Goal: Information Seeking & Learning: Learn about a topic

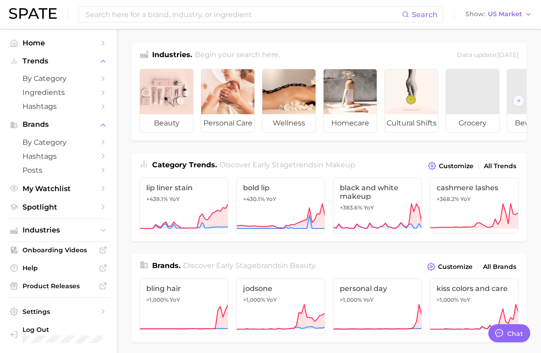
scroll to position [91, 0]
type textarea "x"
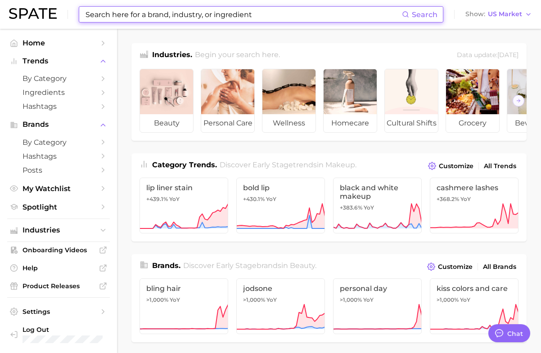
click at [198, 15] on input at bounding box center [243, 14] width 317 height 15
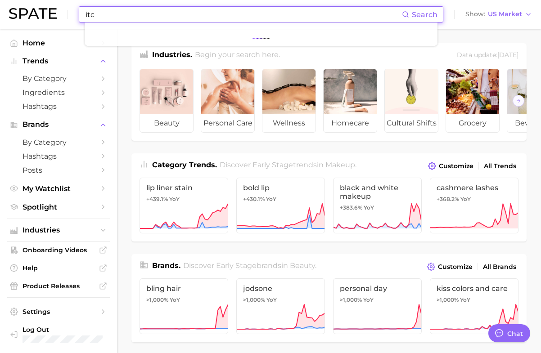
type input "itch"
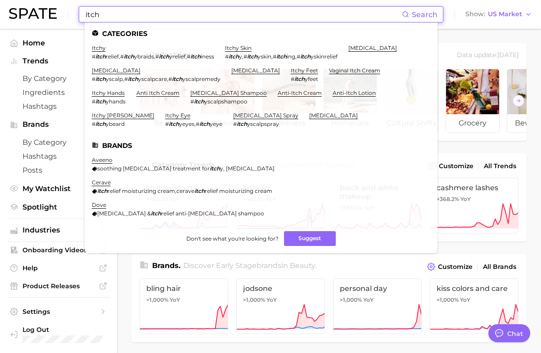
click at [198, 15] on input "itch" at bounding box center [243, 14] width 317 height 15
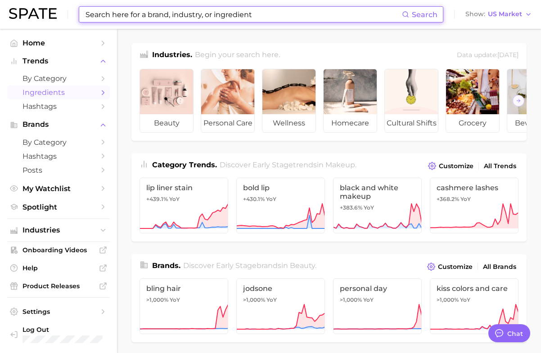
click at [83, 91] on span "Ingredients" at bounding box center [58, 92] width 72 height 9
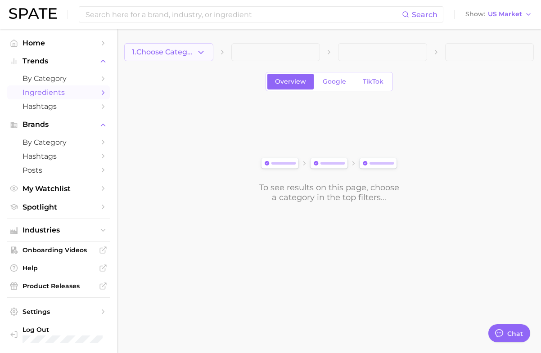
click at [157, 60] on button "1. Choose Category" at bounding box center [168, 52] width 89 height 18
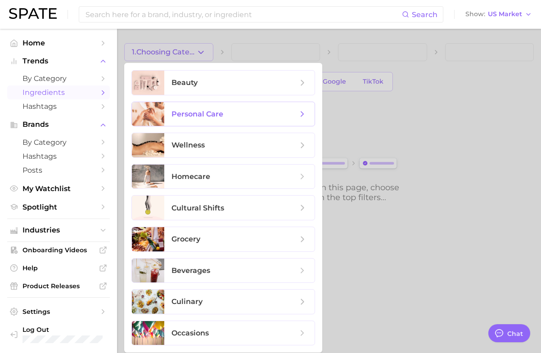
click at [181, 118] on span "personal care" at bounding box center [234, 114] width 126 height 10
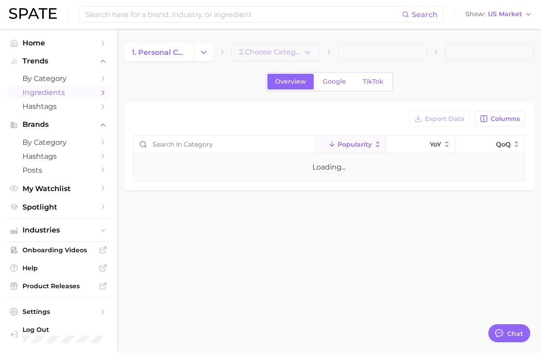
type textarea "x"
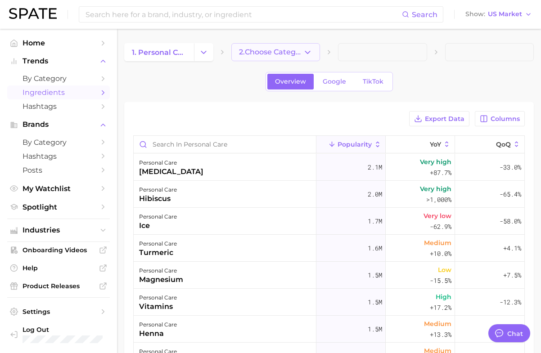
click at [273, 53] on span "2. Choose Category" at bounding box center [271, 52] width 64 height 8
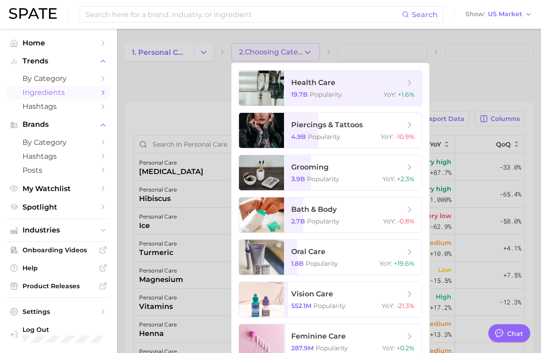
click at [181, 58] on div at bounding box center [270, 176] width 541 height 353
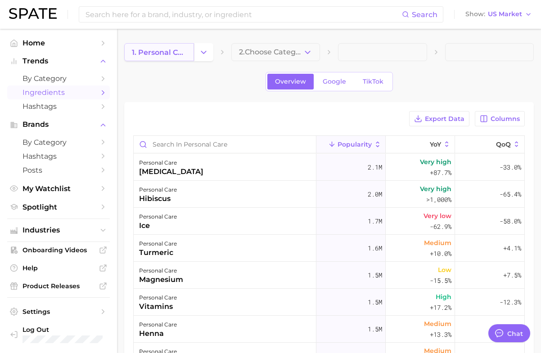
click at [180, 53] on span "1. personal care" at bounding box center [159, 52] width 54 height 9
click at [206, 51] on polyline "Change Category" at bounding box center [203, 52] width 5 height 2
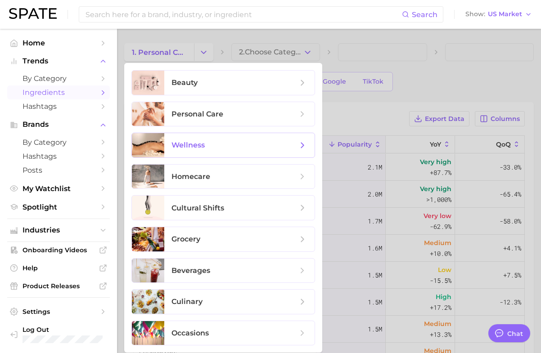
click at [210, 139] on span "wellness" at bounding box center [239, 145] width 150 height 24
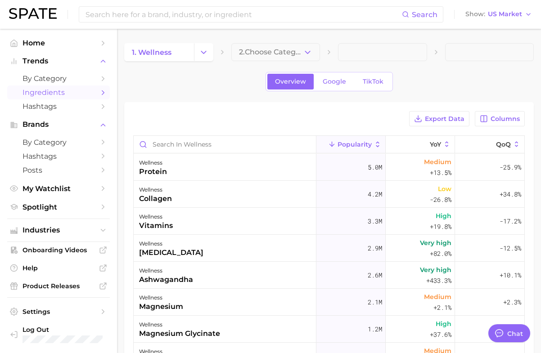
click at [290, 57] on button "2. Choose Category" at bounding box center [275, 52] width 89 height 18
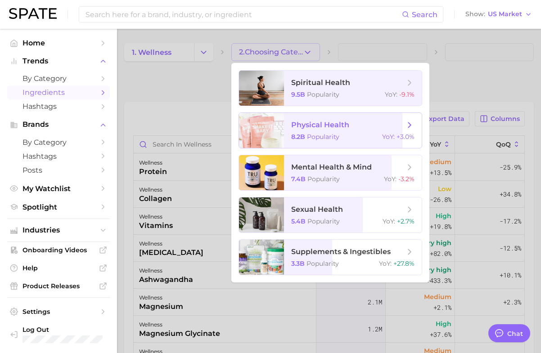
click at [318, 130] on span "physical health" at bounding box center [347, 125] width 113 height 10
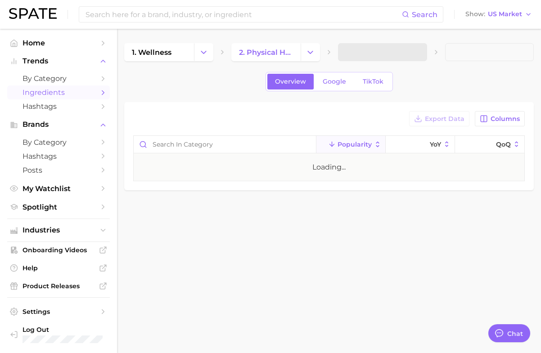
click at [404, 54] on span at bounding box center [382, 52] width 89 height 18
click at [389, 53] on span "3. Subcategory" at bounding box center [372, 52] width 55 height 8
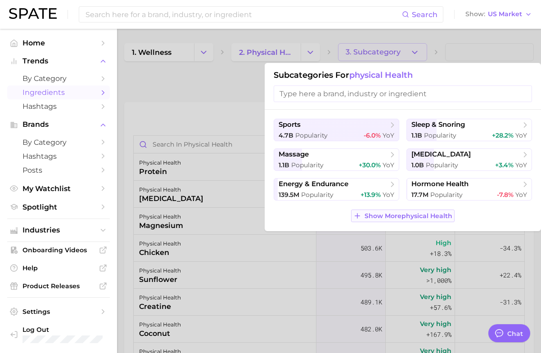
click at [400, 212] on button "Show More physical health" at bounding box center [402, 216] width 103 height 13
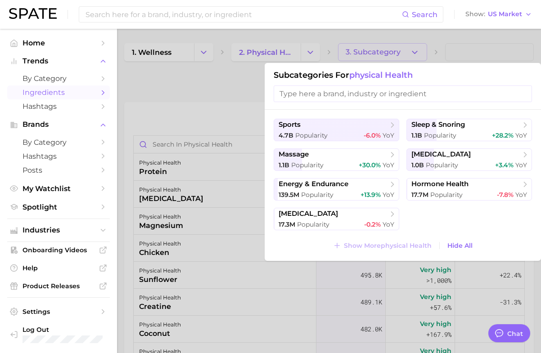
click at [150, 68] on div at bounding box center [270, 176] width 541 height 353
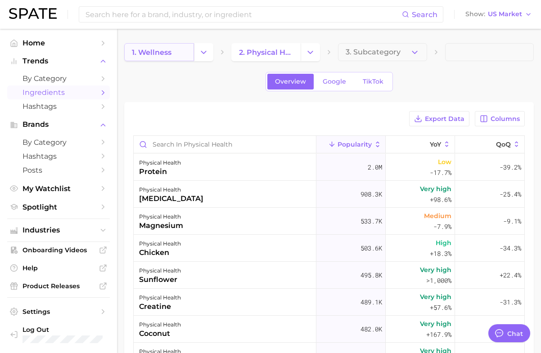
click at [181, 54] on link "1. wellness" at bounding box center [159, 52] width 70 height 18
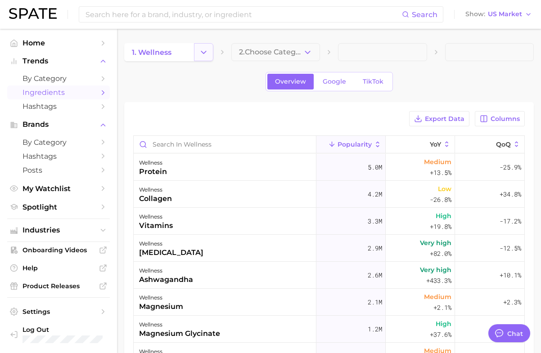
click at [201, 54] on icon "Change Category" at bounding box center [203, 52] width 9 height 9
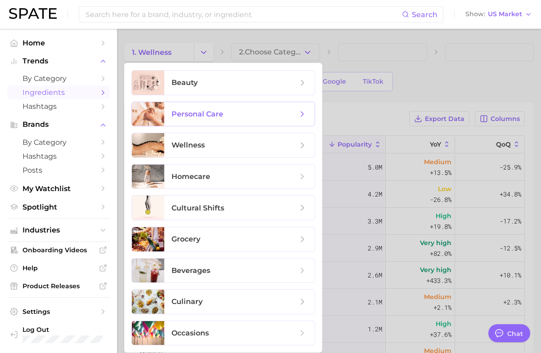
click at [200, 111] on span "personal care" at bounding box center [197, 114] width 52 height 9
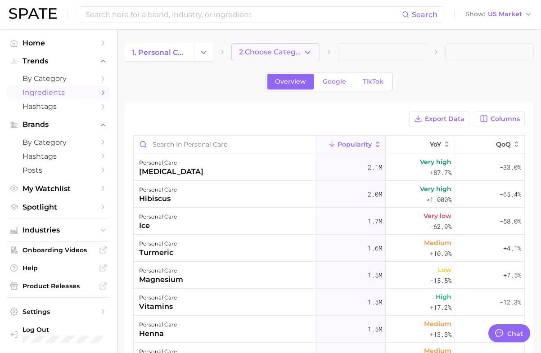
click at [275, 58] on button "2. Choose Category" at bounding box center [275, 52] width 89 height 18
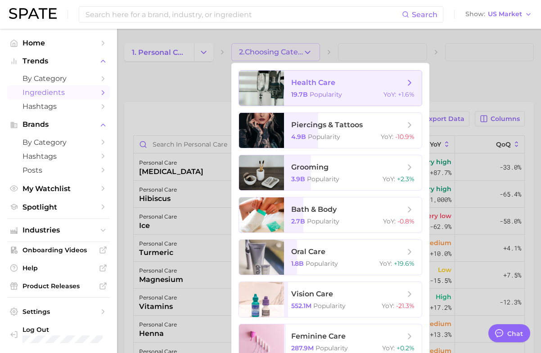
click at [286, 89] on span "health care 19.7b Popularity YoY : +1.6%" at bounding box center [353, 88] width 138 height 35
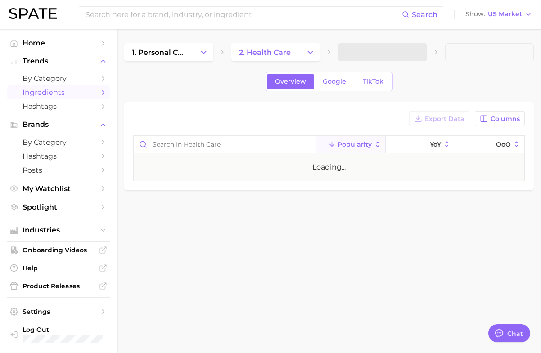
click at [394, 54] on span at bounding box center [382, 52] width 89 height 18
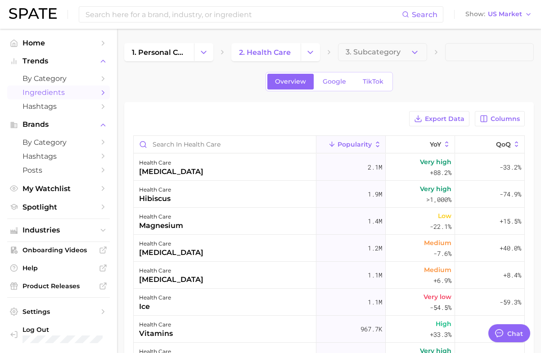
click at [394, 54] on span "3. Subcategory" at bounding box center [372, 52] width 55 height 8
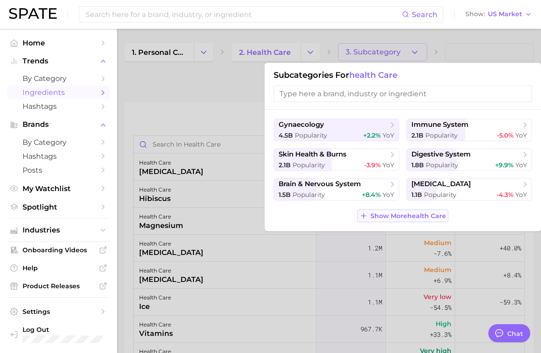
click at [412, 212] on span "Show More health care" at bounding box center [408, 216] width 76 height 8
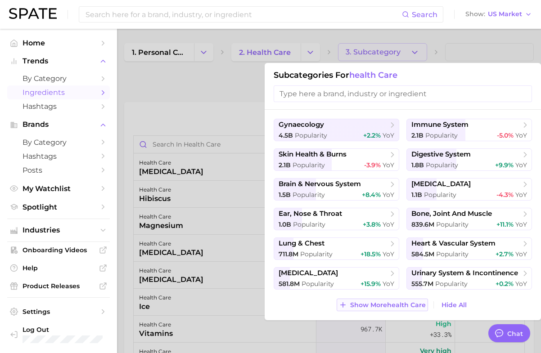
click at [404, 299] on button "Show More health care" at bounding box center [381, 305] width 91 height 13
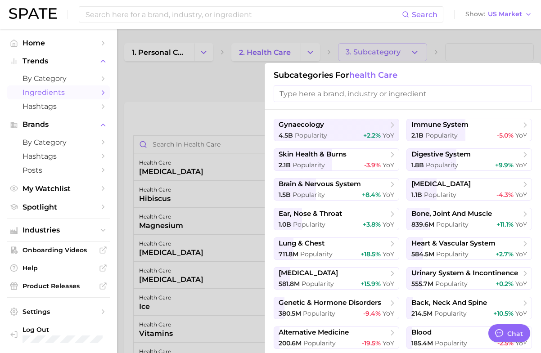
click at [399, 96] on input "search" at bounding box center [402, 93] width 258 height 17
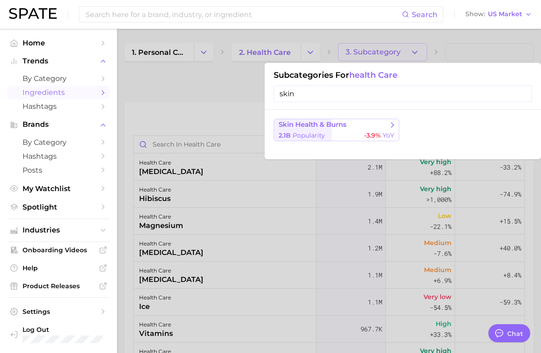
type input "skin"
click at [347, 131] on div "2.1b Popularity -3.9% YoY" at bounding box center [336, 135] width 116 height 9
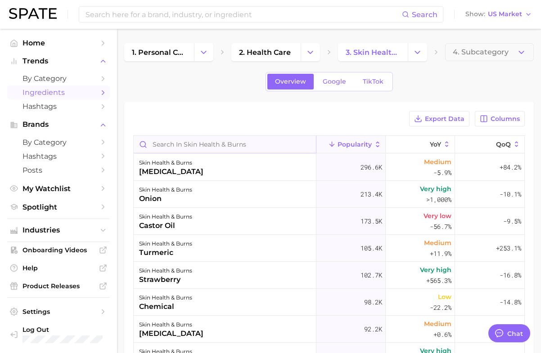
click at [285, 141] on input "Search in skin health & burns" at bounding box center [225, 144] width 182 height 17
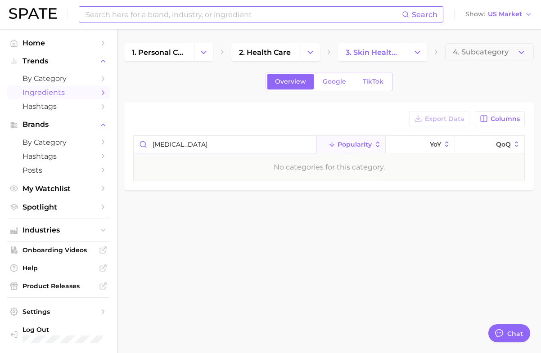
type input "coenzyme"
click at [209, 13] on input at bounding box center [243, 14] width 317 height 15
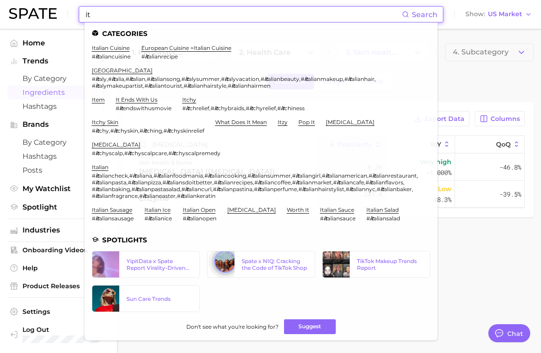
type input "it"
click at [480, 90] on div "Overview Google TikTok" at bounding box center [328, 81] width 409 height 19
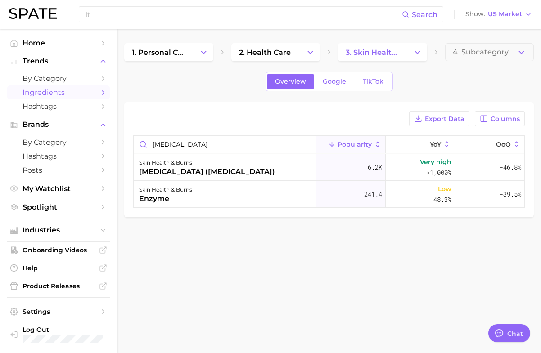
click at [227, 220] on main "1. personal care 2. health care 3. skin health & burns 4. Subcategory Overview …" at bounding box center [329, 145] width 424 height 233
click at [51, 15] on img at bounding box center [33, 13] width 48 height 11
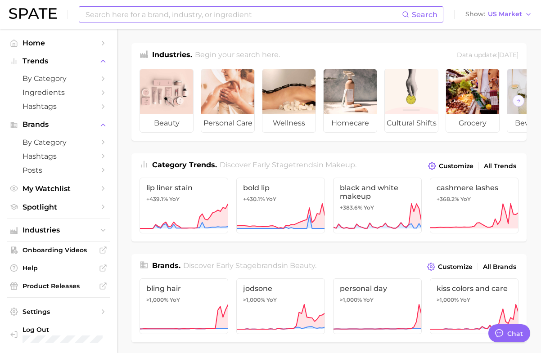
click at [130, 13] on input at bounding box center [243, 14] width 317 height 15
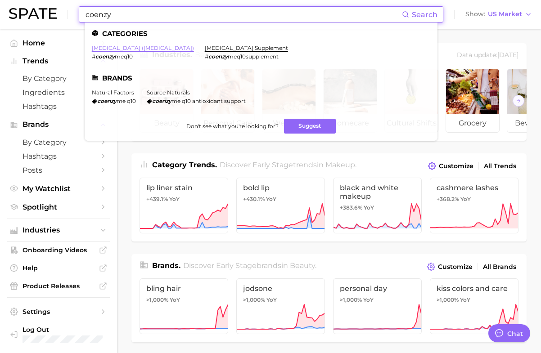
type input "coenzy"
click at [139, 48] on link "coenzyme q10 (coq10)" at bounding box center [143, 48] width 102 height 7
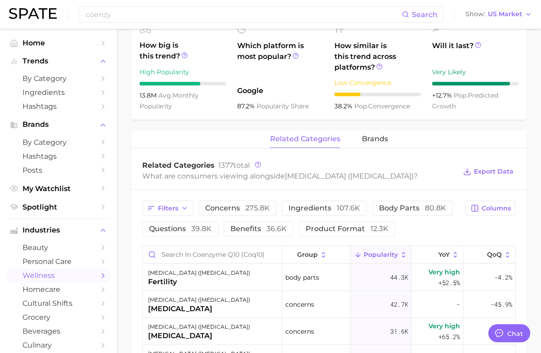
scroll to position [439, 0]
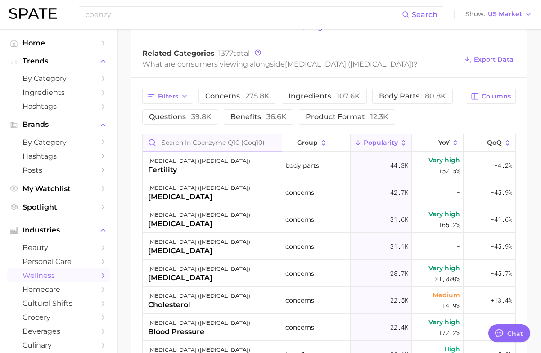
click at [245, 142] on input "Search in coenzyme q10 (coq10)" at bounding box center [212, 142] width 139 height 17
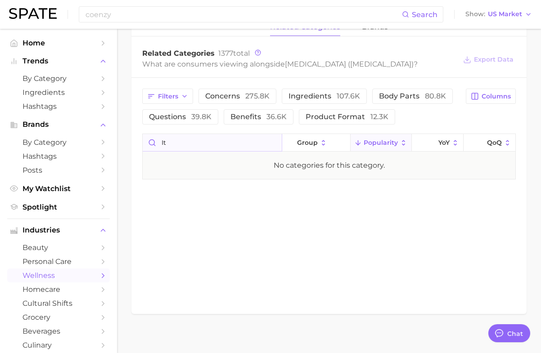
type input "i"
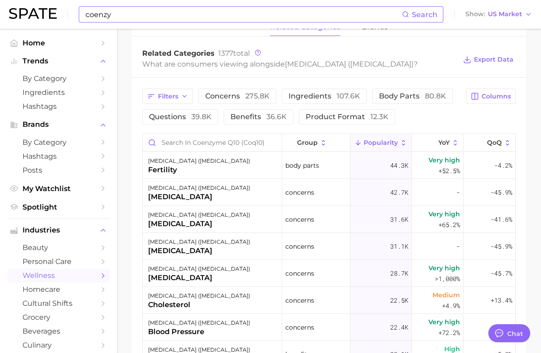
click at [171, 18] on input "coenzy" at bounding box center [243, 14] width 317 height 15
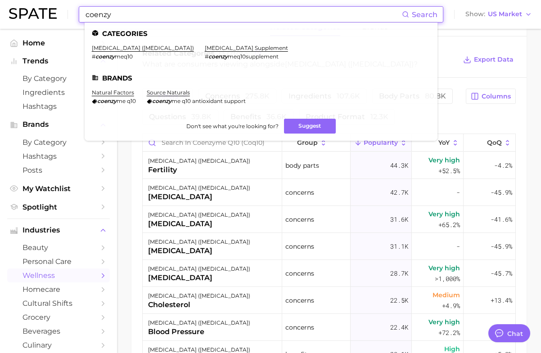
click at [171, 18] on input "coenzy" at bounding box center [243, 14] width 317 height 15
paste input "Baobab"
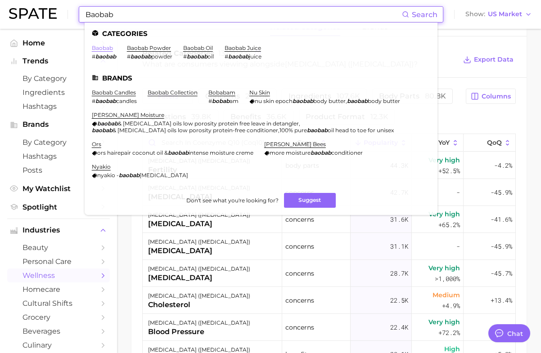
type input "Baobab"
click at [99, 48] on link "baobab" at bounding box center [102, 48] width 21 height 7
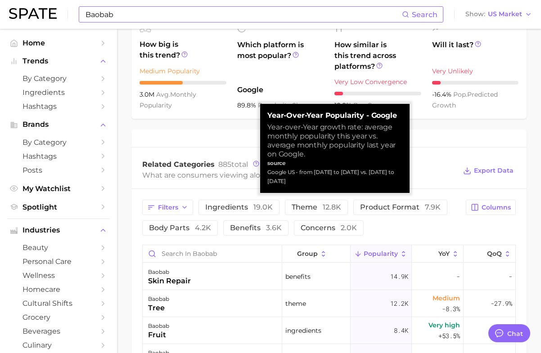
scroll to position [357, 0]
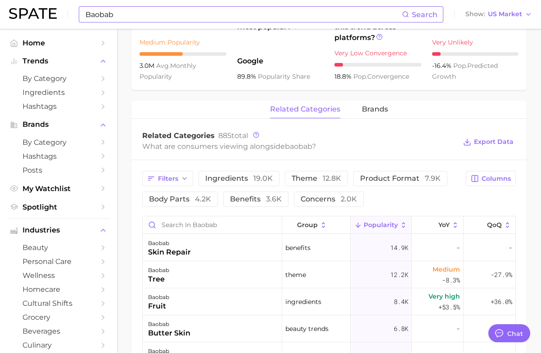
click at [217, 234] on div "group Popularity YoY QoQ" at bounding box center [329, 225] width 372 height 18
click at [220, 228] on input "Search in baobab" at bounding box center [212, 224] width 139 height 17
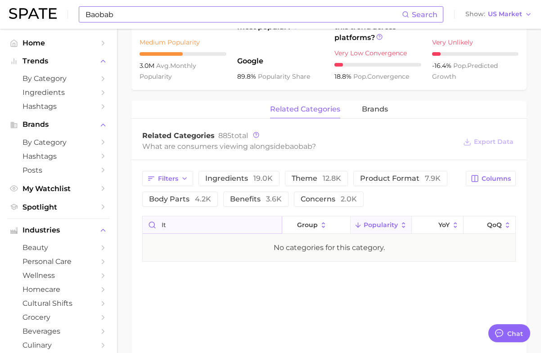
type input "i"
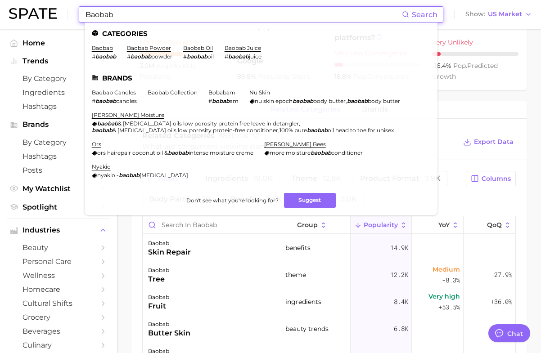
click at [191, 18] on input "Baobab" at bounding box center [243, 14] width 317 height 15
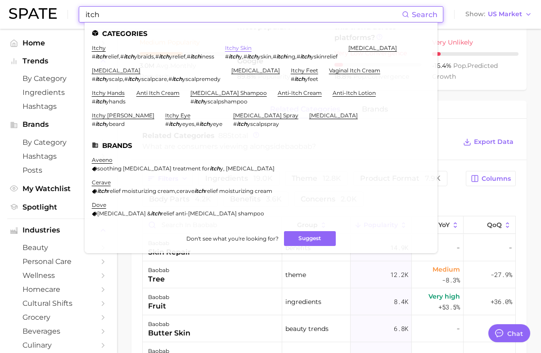
type input "itch"
click at [240, 45] on link "itchy skin" at bounding box center [238, 48] width 27 height 7
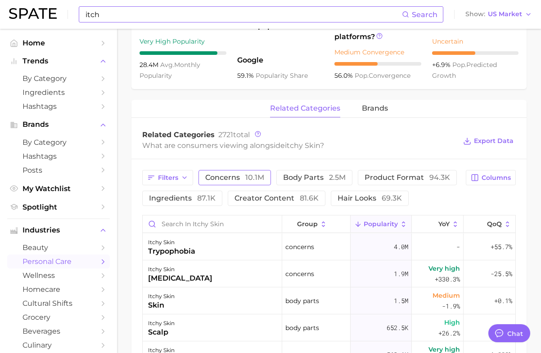
scroll to position [363, 0]
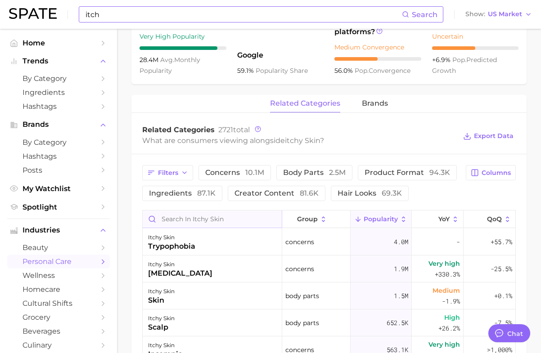
click at [228, 217] on input "Search in itchy skin" at bounding box center [212, 219] width 139 height 17
paste input "Baobab"
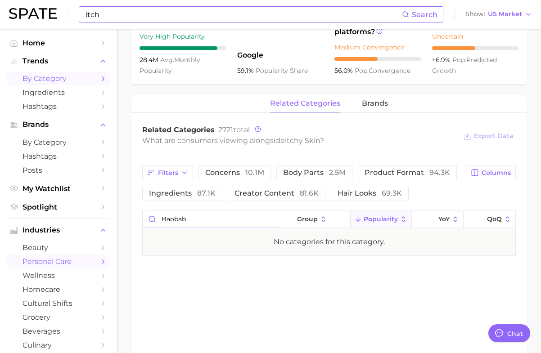
type input "Baobab"
click at [82, 81] on span "by Category" at bounding box center [58, 78] width 72 height 9
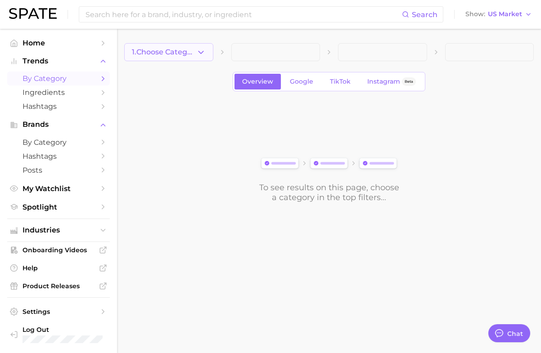
click at [175, 49] on span "1. Choose Category" at bounding box center [164, 52] width 64 height 8
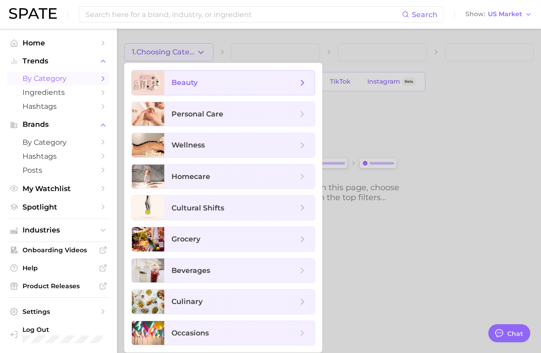
click at [206, 77] on span "beauty" at bounding box center [239, 83] width 150 height 24
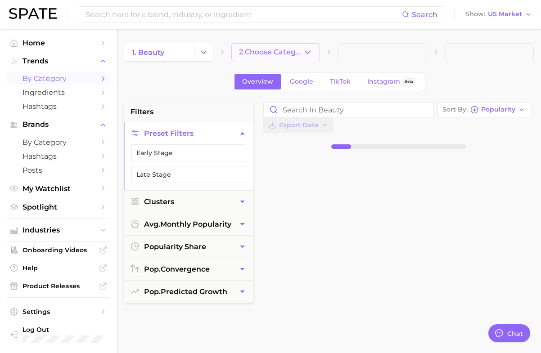
click at [251, 46] on button "2. Choose Category" at bounding box center [275, 52] width 89 height 18
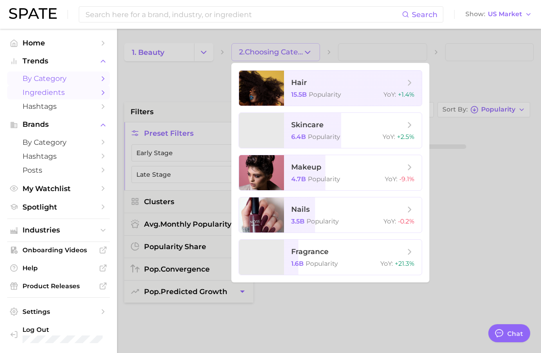
click at [71, 90] on span "Ingredients" at bounding box center [58, 92] width 72 height 9
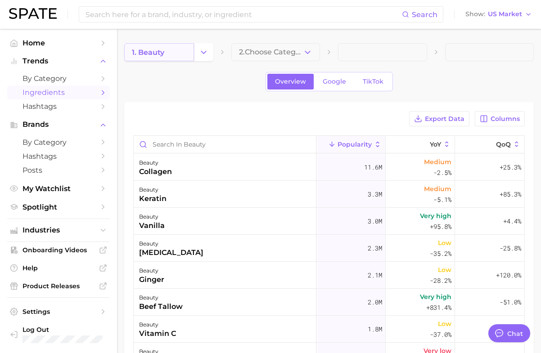
click at [161, 49] on span "1. beauty" at bounding box center [148, 52] width 32 height 9
click at [197, 55] on button "Change Category" at bounding box center [203, 52] width 19 height 18
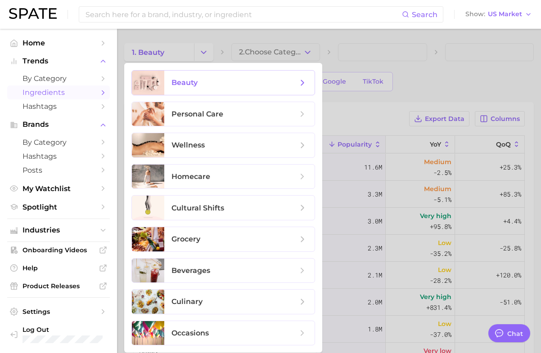
click at [196, 87] on span "beauty" at bounding box center [234, 83] width 126 height 10
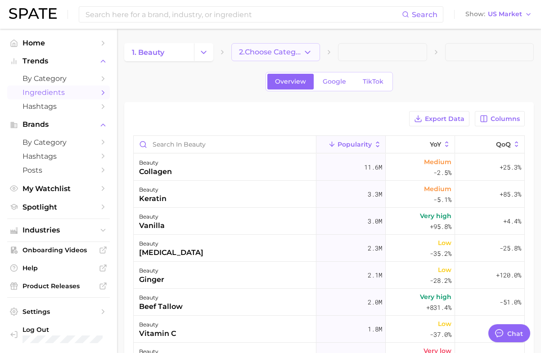
click at [299, 58] on button "2. Choose Category" at bounding box center [275, 52] width 89 height 18
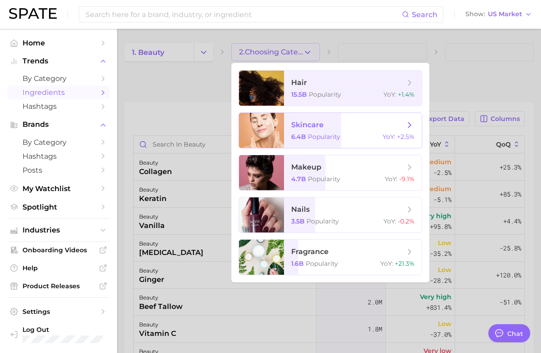
click at [313, 134] on span "Popularity" at bounding box center [324, 137] width 32 height 8
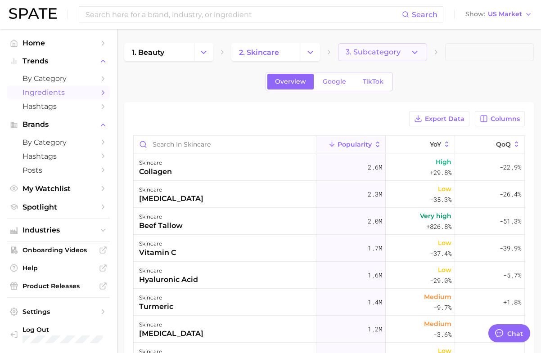
click at [391, 52] on span "3. Subcategory" at bounding box center [372, 52] width 55 height 8
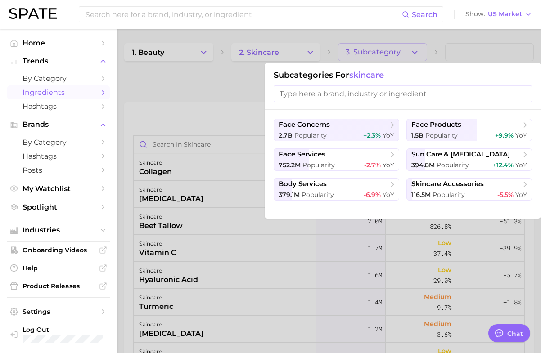
click at [158, 136] on div at bounding box center [270, 176] width 541 height 353
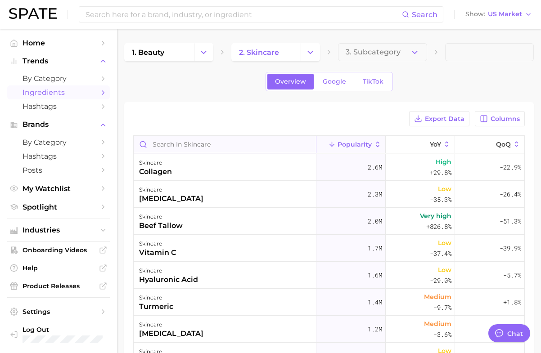
click at [172, 143] on input "Search in skincare" at bounding box center [225, 144] width 182 height 17
paste input "Baobab"
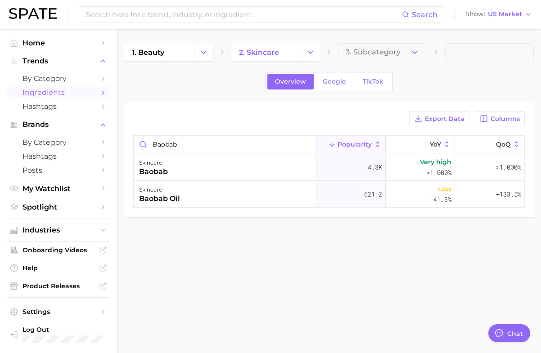
type input "Baobab"
click at [252, 319] on body "Search Show US Market Home Trends by Category Ingredients Hashtags Brands by Ca…" at bounding box center [270, 176] width 541 height 353
click at [221, 142] on input "Baobab" at bounding box center [225, 144] width 182 height 17
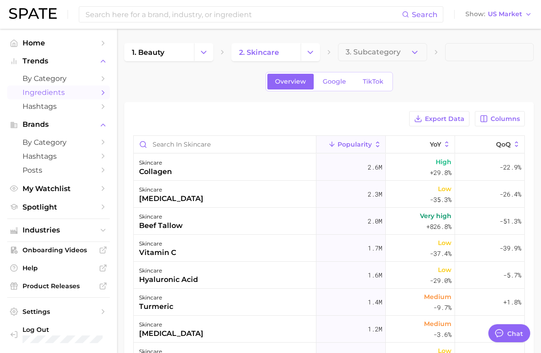
click at [244, 102] on div "1. beauty 2. skincare 3. Subcategory Overview Google TikTok Export Data Columns…" at bounding box center [328, 270] width 409 height 454
type textarea "x"
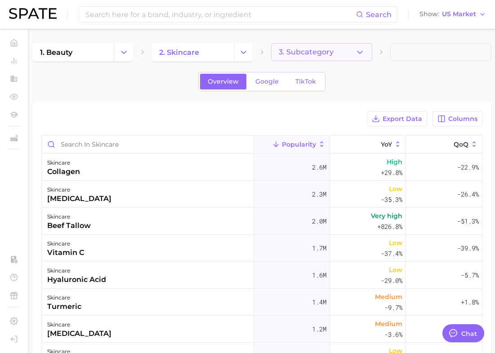
click at [344, 51] on button "3. Subcategory" at bounding box center [321, 52] width 101 height 18
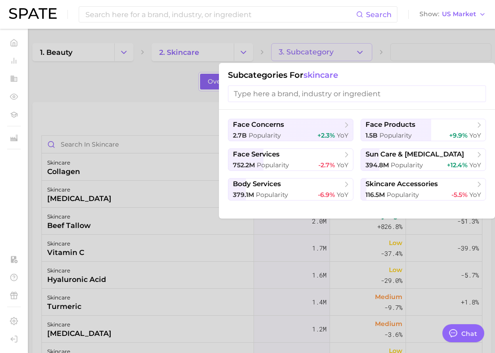
click at [158, 70] on div at bounding box center [247, 176] width 495 height 353
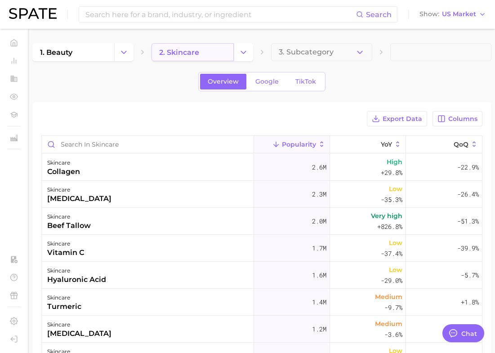
click at [176, 60] on link "2. skincare" at bounding box center [193, 52] width 82 height 18
click at [244, 54] on icon "Change Category" at bounding box center [243, 52] width 9 height 9
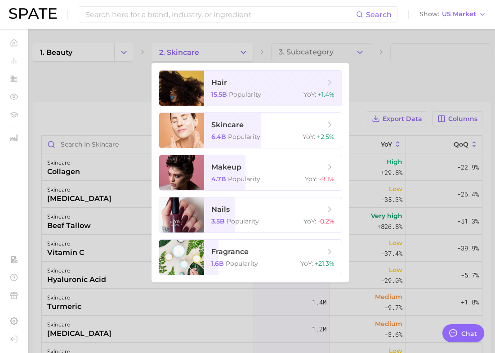
click at [365, 77] on div at bounding box center [247, 176] width 495 height 353
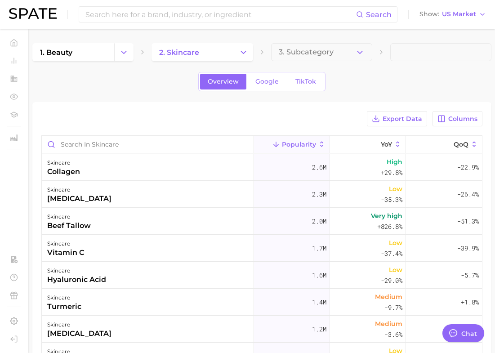
click at [347, 37] on main "1. beauty 2. skincare 3. Subcategory Overview Google TikTok Export Data Columns…" at bounding box center [262, 286] width 466 height 514
click at [347, 48] on button "3. Subcategory" at bounding box center [321, 52] width 101 height 18
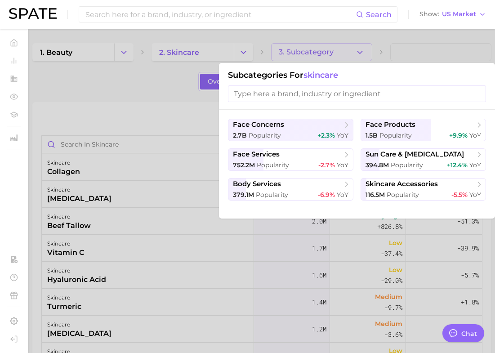
click at [336, 99] on input "search" at bounding box center [357, 93] width 258 height 17
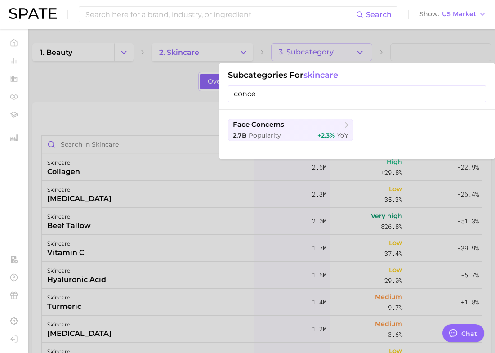
type input "concer"
drag, startPoint x: 273, startPoint y: 93, endPoint x: 188, endPoint y: 93, distance: 84.6
click at [271, 61] on div "3. Subcategory Subcategories for skincare concer face concerns 2.7b Popularity …" at bounding box center [321, 52] width 101 height 18
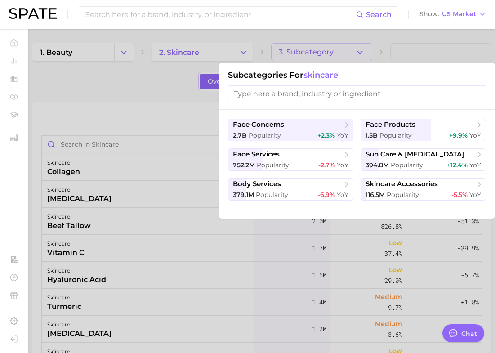
click at [147, 97] on div at bounding box center [247, 176] width 495 height 353
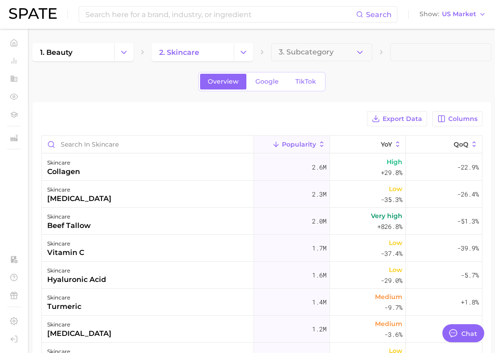
click at [408, 58] on span at bounding box center [440, 52] width 101 height 18
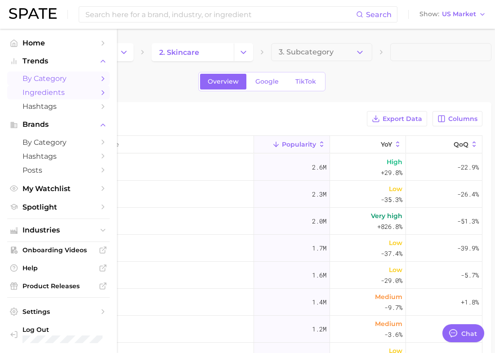
click at [49, 80] on span "by Category" at bounding box center [58, 78] width 72 height 9
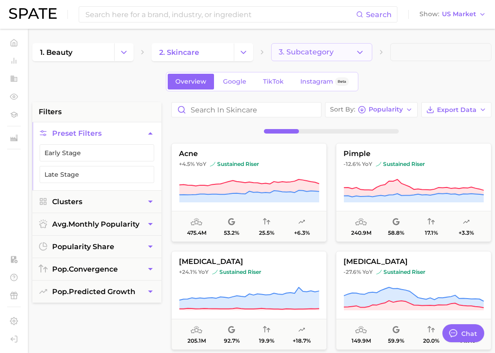
click at [315, 53] on span "3. Subcategory" at bounding box center [306, 52] width 55 height 8
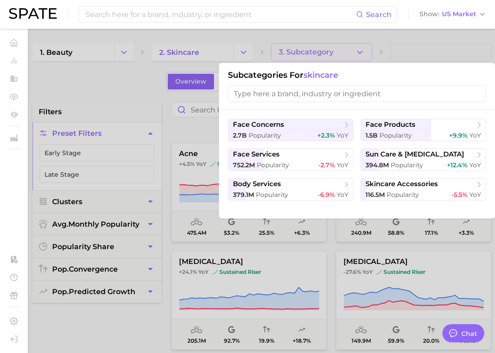
click at [130, 75] on div at bounding box center [247, 176] width 495 height 353
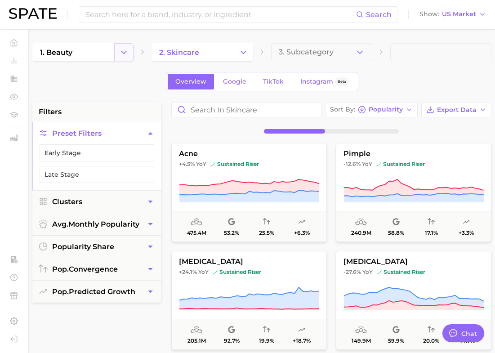
click at [129, 48] on button "Change Category" at bounding box center [123, 52] width 19 height 18
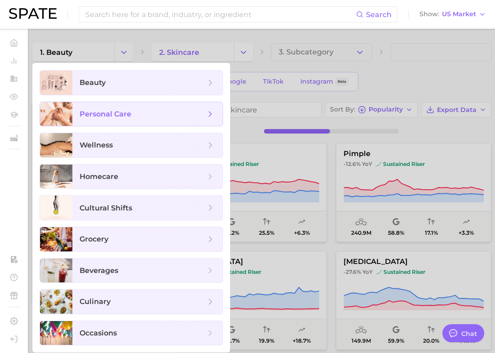
click at [126, 117] on span "personal care" at bounding box center [106, 114] width 52 height 9
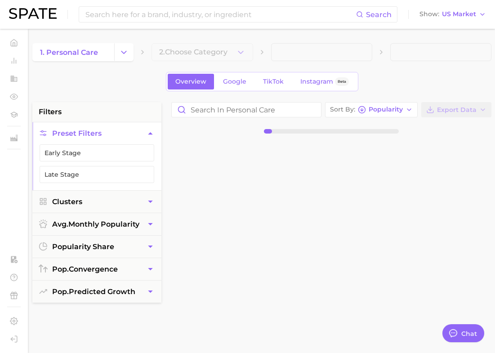
click at [184, 67] on div "1. personal care 2. Choose Category Overview Google TikTok Instagram Beta filte…" at bounding box center [261, 354] width 459 height 623
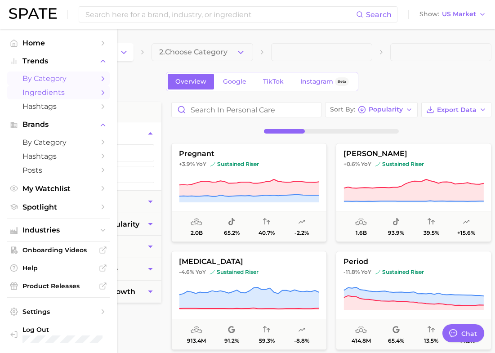
click at [35, 98] on link "Ingredients" at bounding box center [58, 92] width 103 height 14
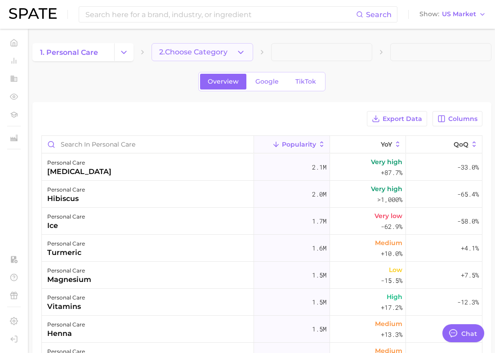
click at [193, 54] on span "2. Choose Category" at bounding box center [193, 52] width 68 height 8
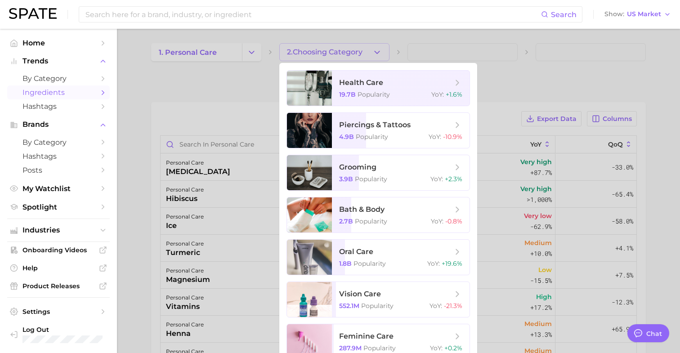
click at [503, 45] on div at bounding box center [340, 176] width 680 height 353
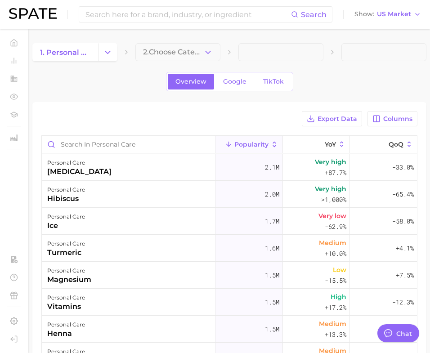
type textarea "x"
